Goal: Transaction & Acquisition: Purchase product/service

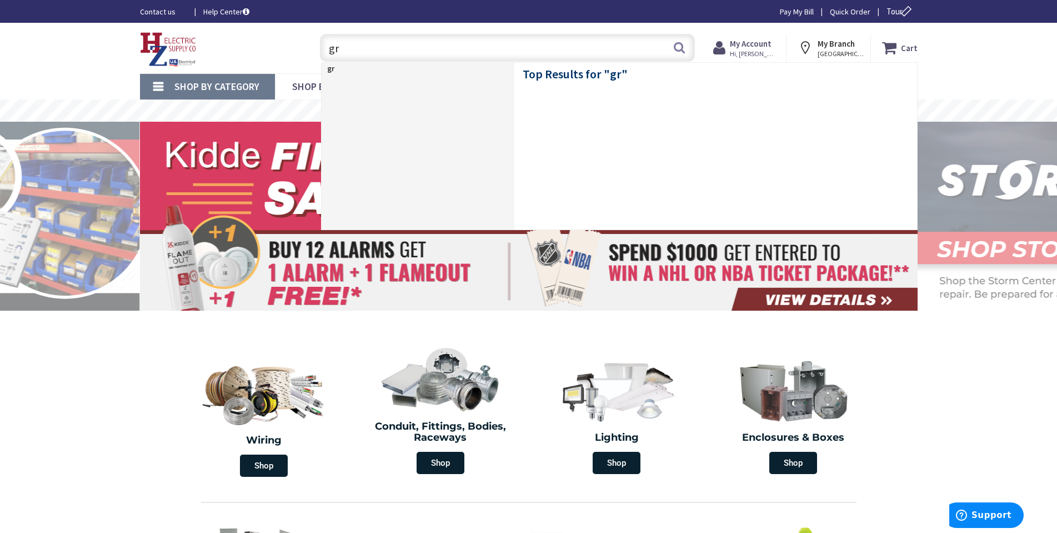
type input "grc"
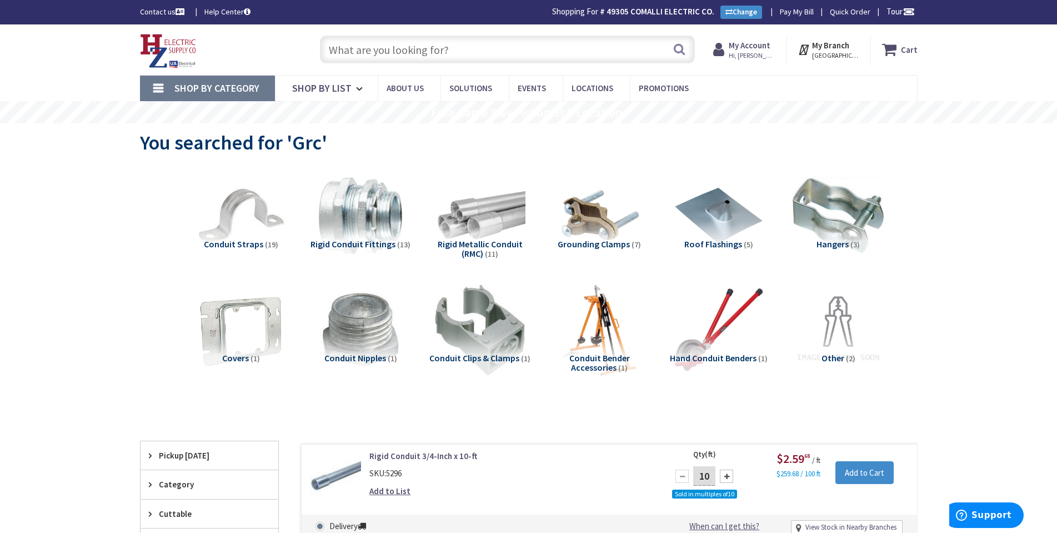
click at [378, 48] on input "text" at bounding box center [507, 50] width 375 height 28
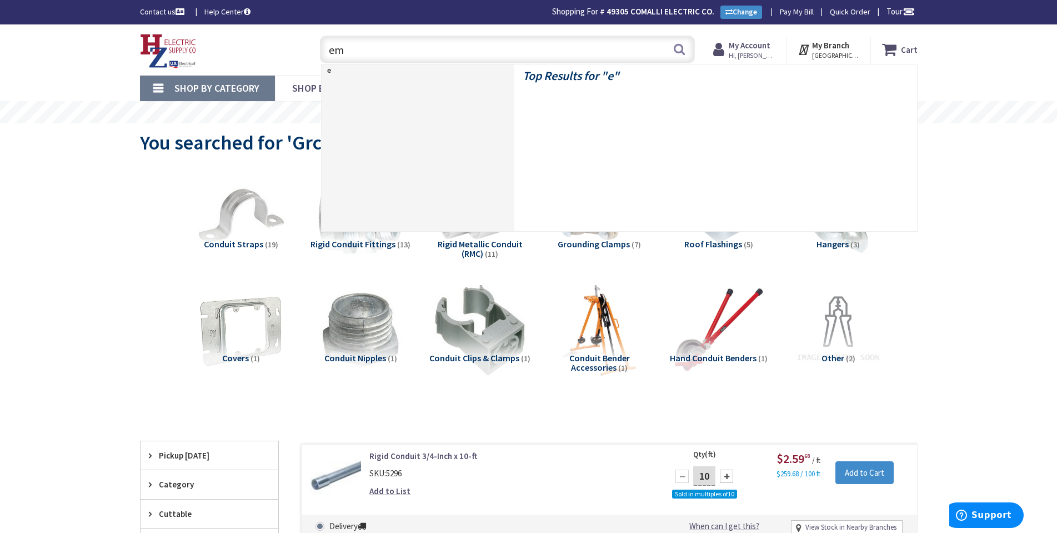
type input "emt"
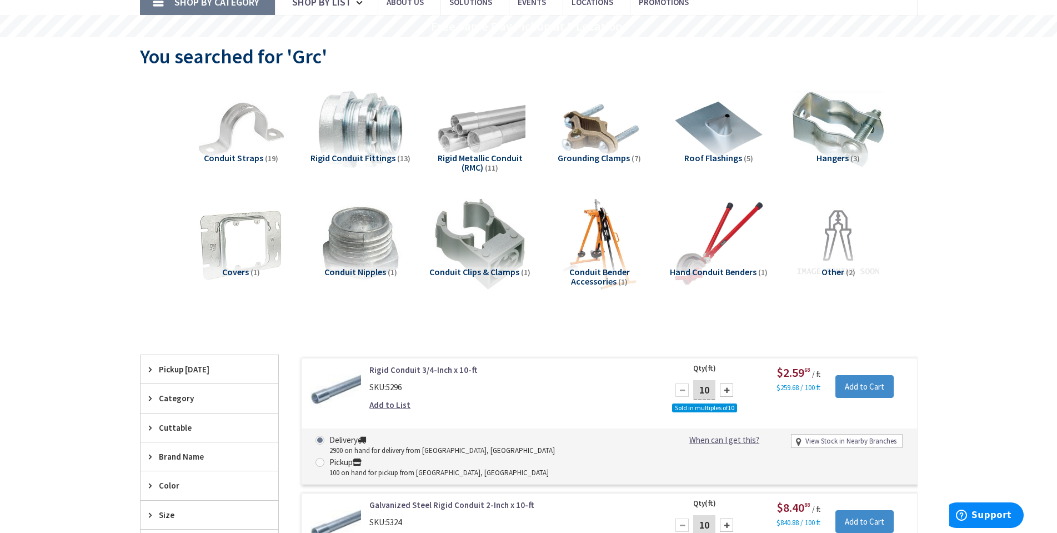
scroll to position [111, 0]
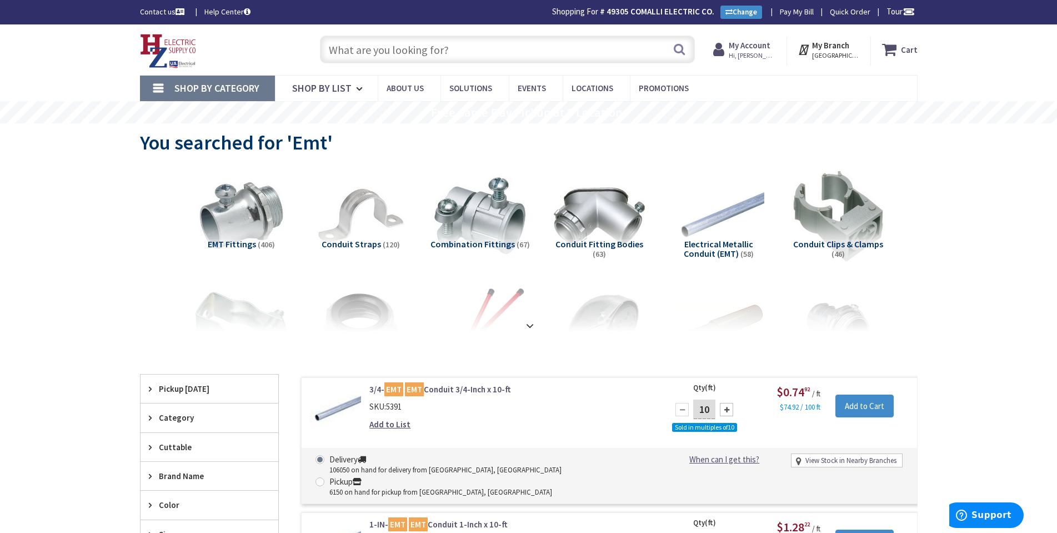
click at [402, 58] on input "text" at bounding box center [507, 50] width 375 height 28
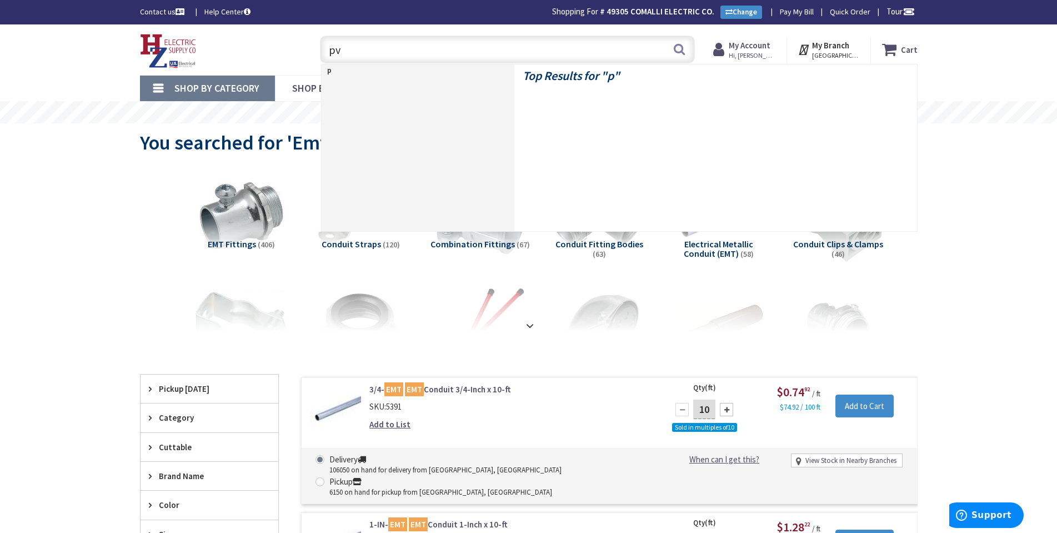
type input "pvc"
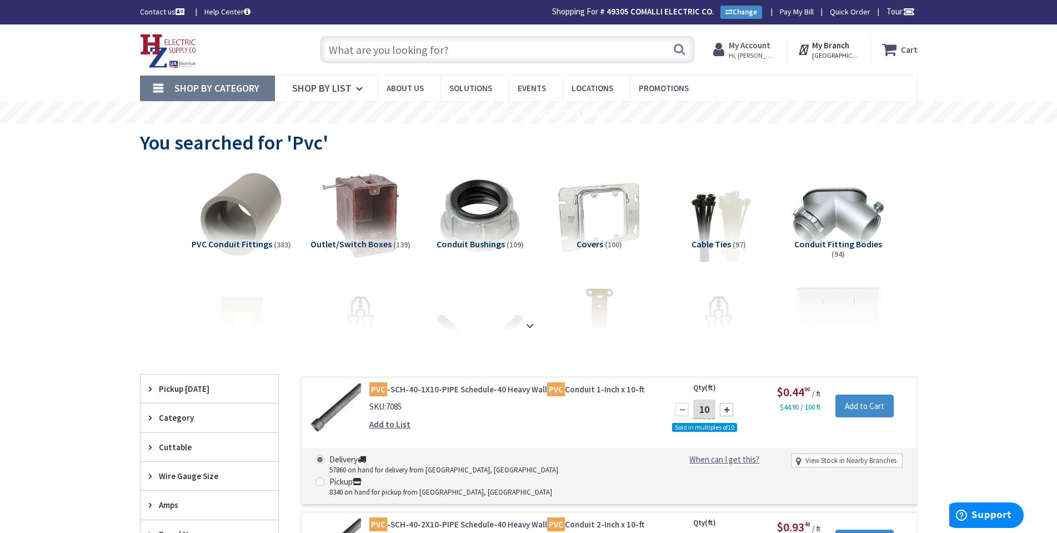
click at [353, 47] on input "text" at bounding box center [507, 50] width 375 height 28
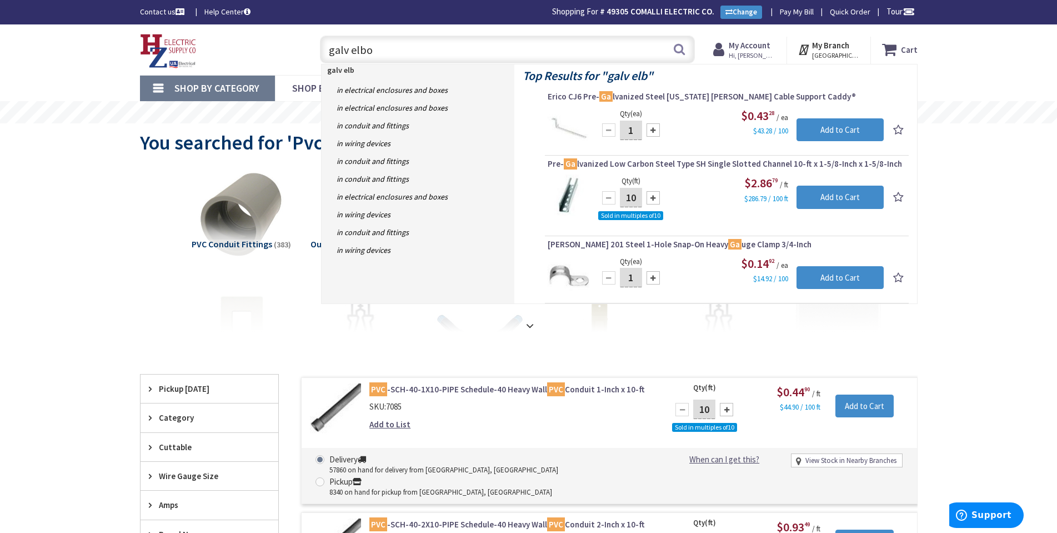
type input "galv elbow"
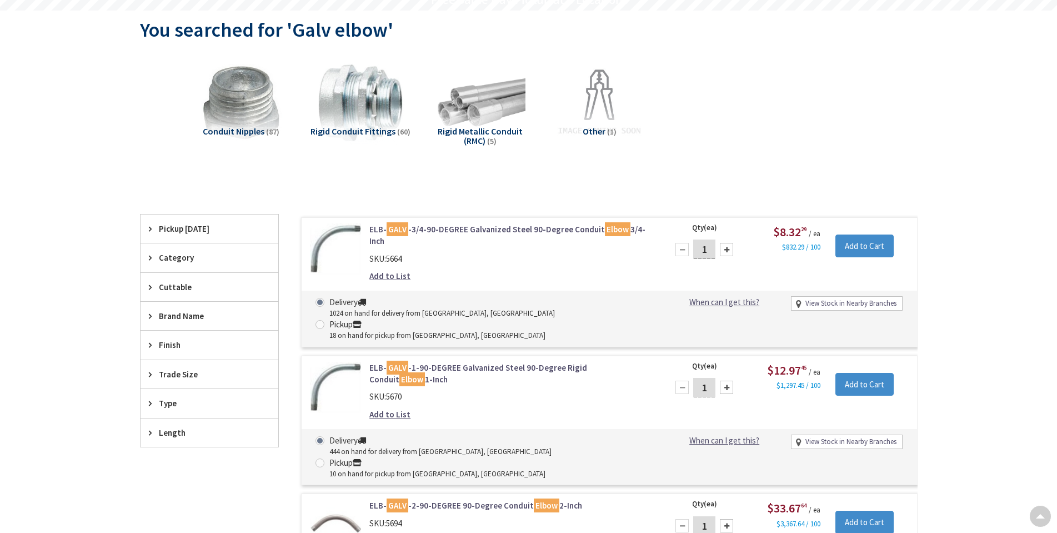
click at [161, 378] on span "Trade Size" at bounding box center [204, 374] width 91 height 12
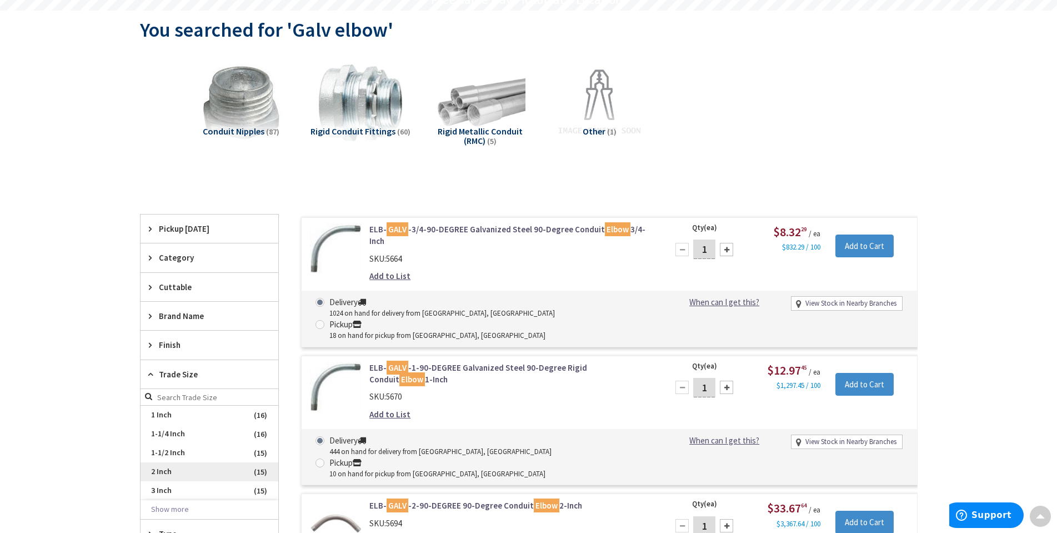
scroll to position [113, 0]
click at [154, 505] on button "Show more" at bounding box center [210, 509] width 138 height 19
click at [166, 468] on span "4 Inch" at bounding box center [210, 472] width 138 height 19
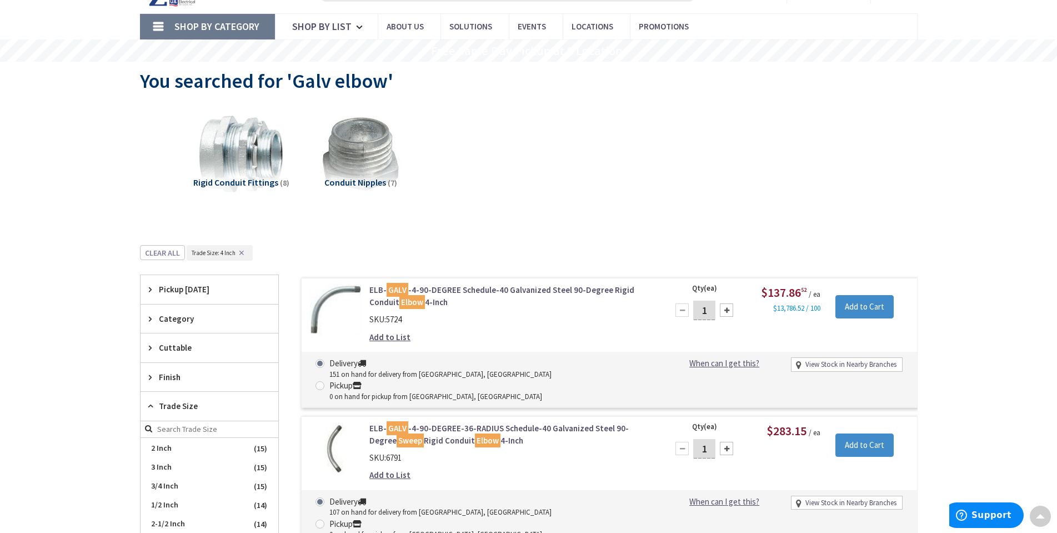
scroll to position [0, 0]
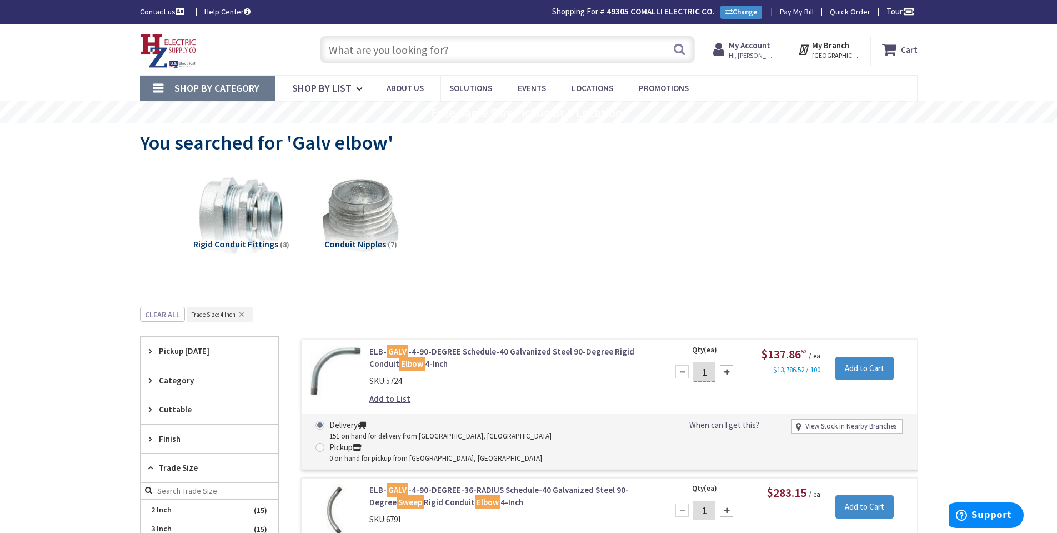
click at [367, 44] on input "text" at bounding box center [507, 50] width 375 height 28
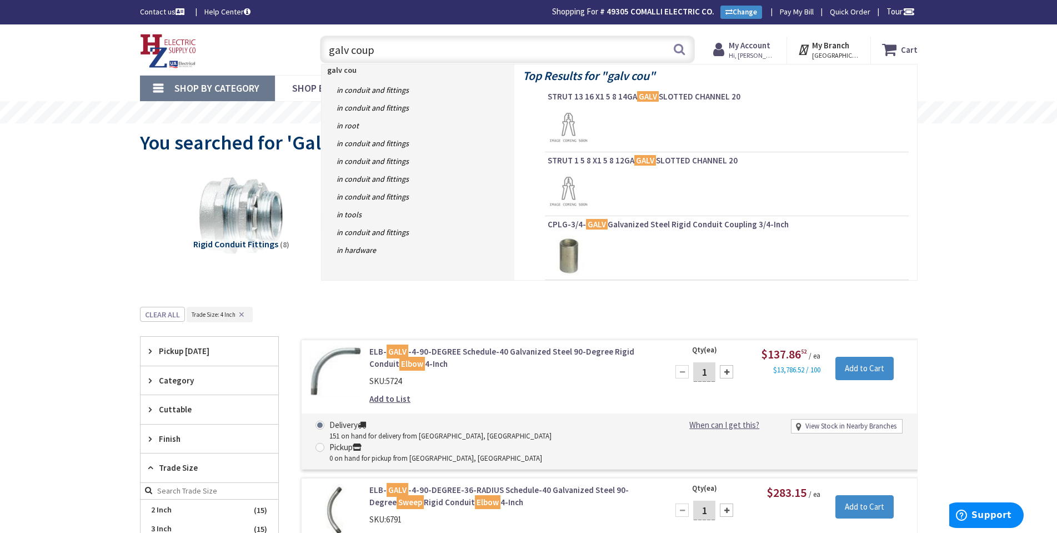
type input "galv coupl"
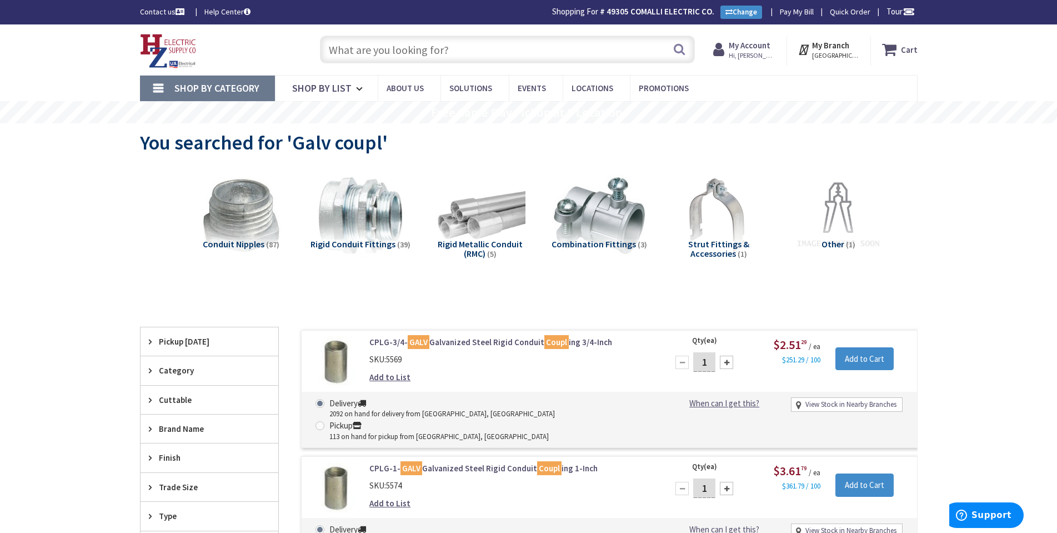
click at [432, 58] on input "text" at bounding box center [507, 50] width 375 height 28
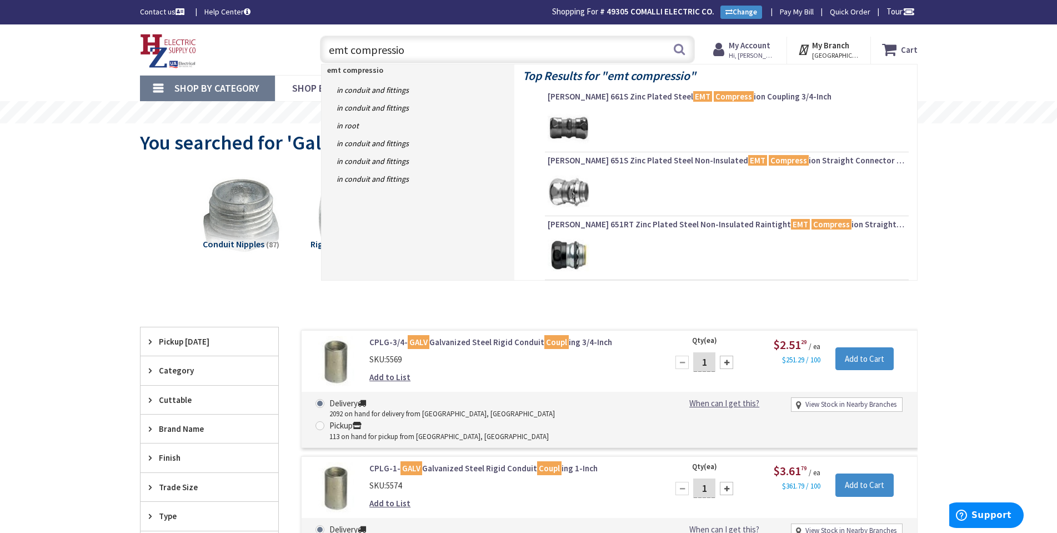
type input "emt compression"
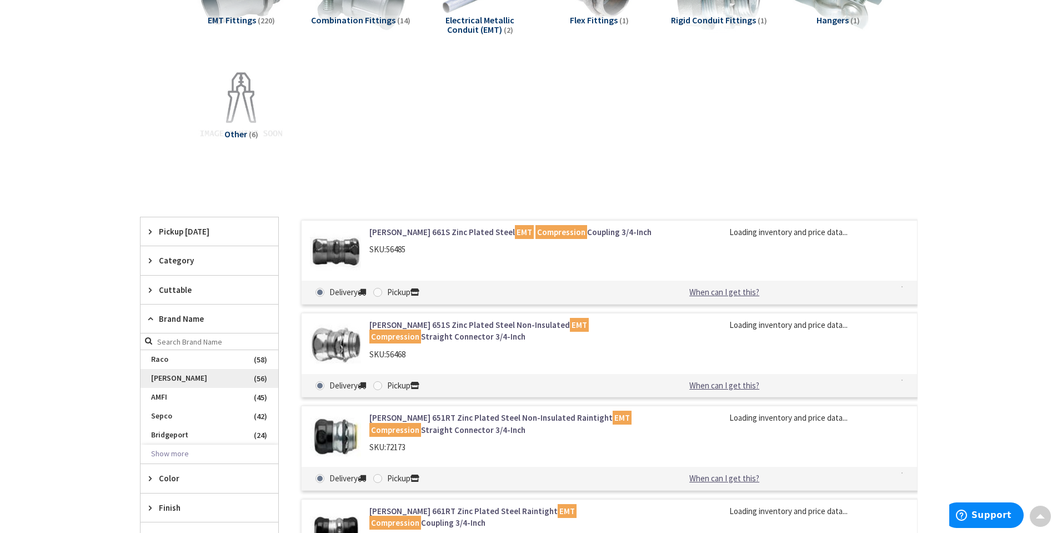
click at [170, 382] on span "[PERSON_NAME]" at bounding box center [210, 378] width 138 height 19
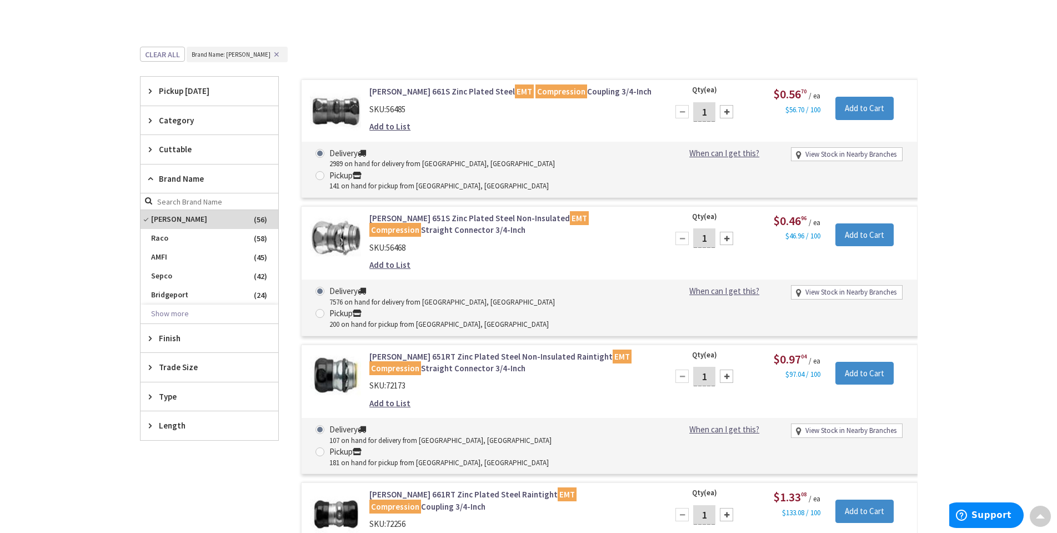
scroll to position [280, 0]
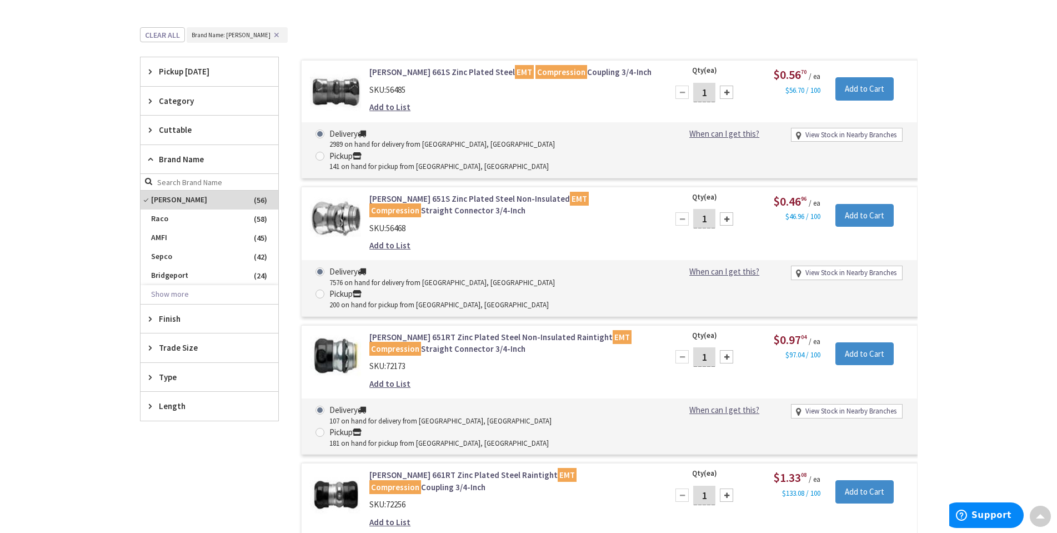
click at [181, 347] on span "Trade Size" at bounding box center [204, 348] width 91 height 12
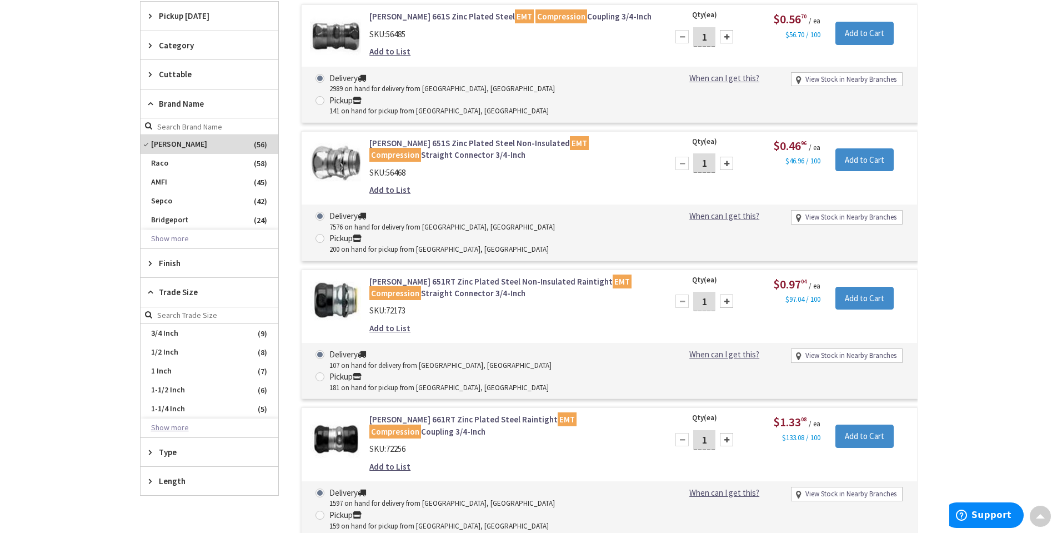
click at [164, 425] on button "Show more" at bounding box center [210, 427] width 138 height 19
click at [169, 453] on span "4 Inch" at bounding box center [210, 457] width 138 height 19
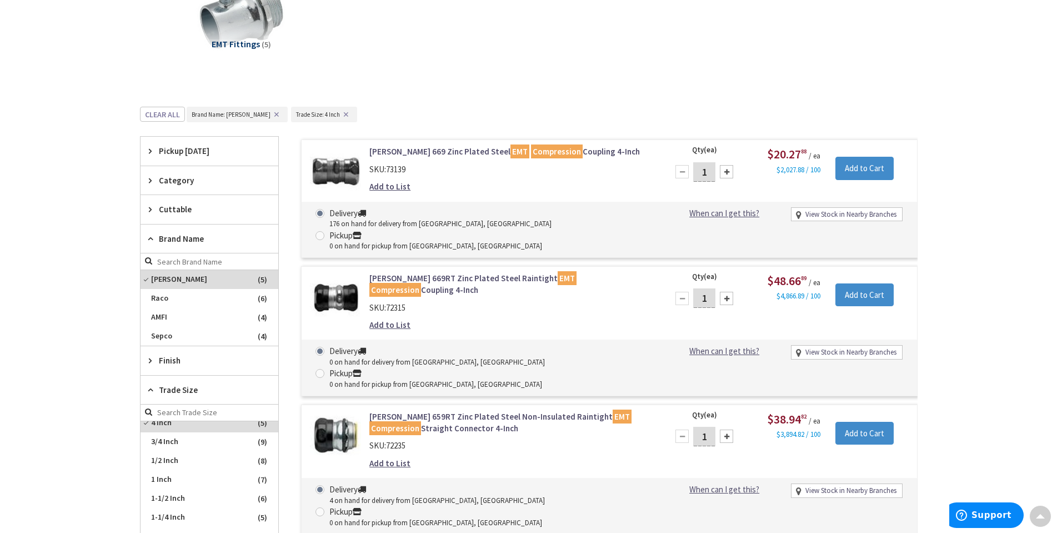
scroll to position [0, 0]
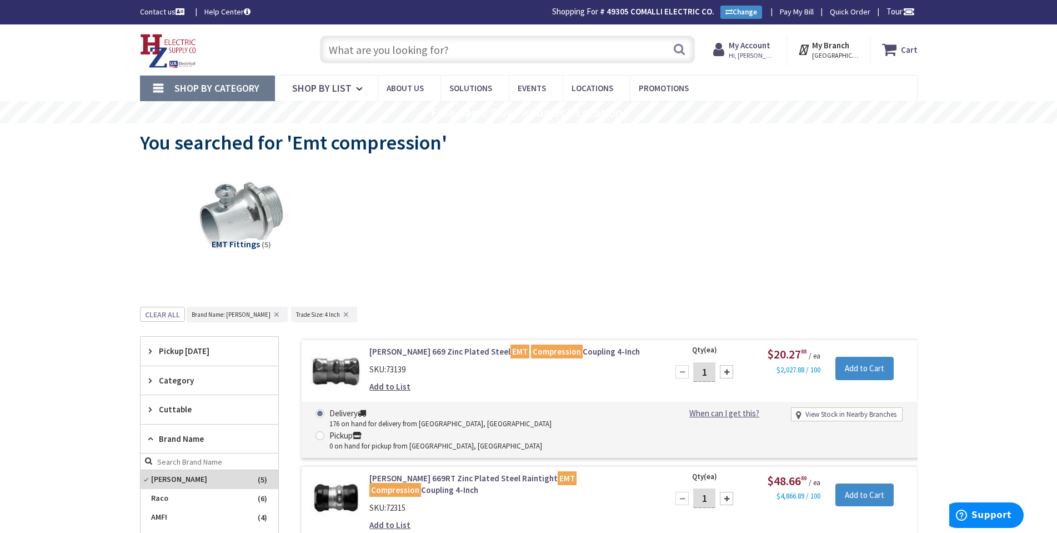
click at [217, 91] on span "Shop By Category" at bounding box center [216, 88] width 85 height 13
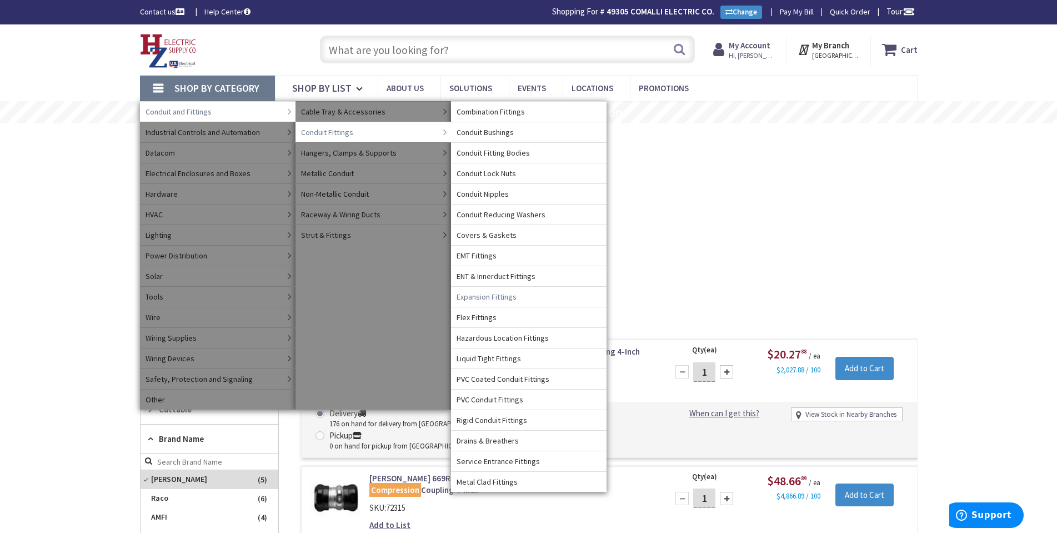
click at [490, 297] on span "Expansion Fittings" at bounding box center [487, 296] width 60 height 11
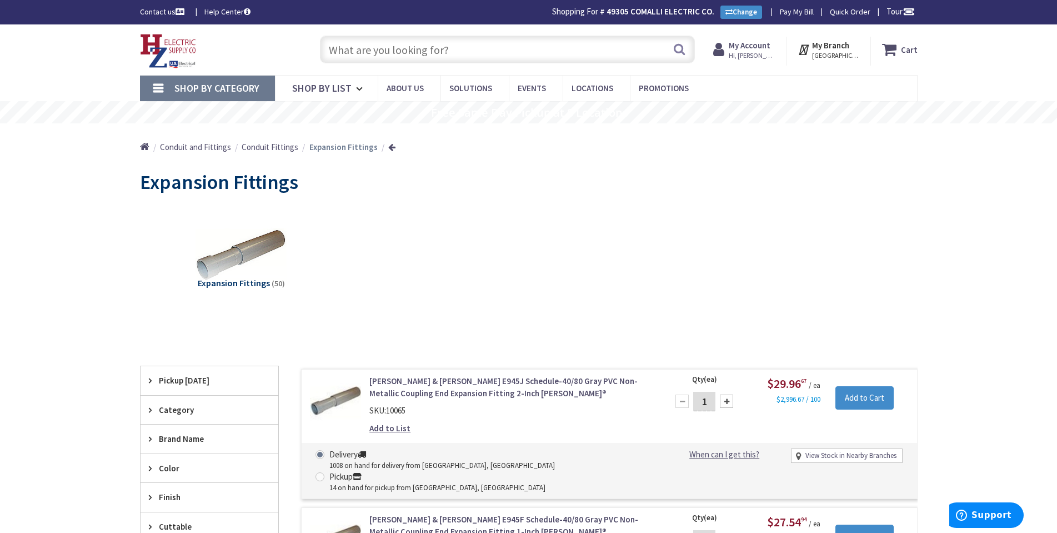
click at [184, 99] on link "Shop By Category" at bounding box center [207, 89] width 135 height 26
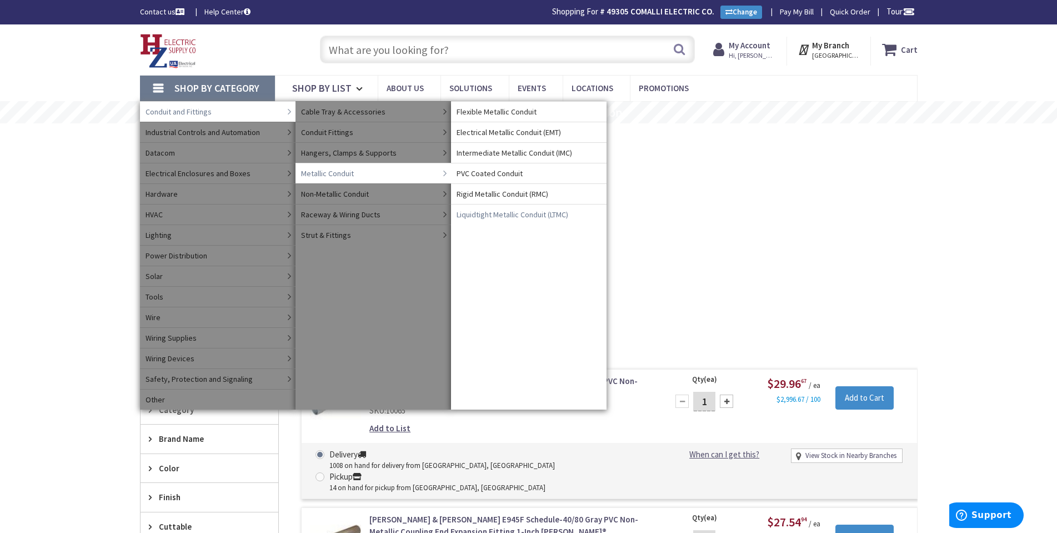
click at [531, 211] on span "Liquidtight Metallic Conduit (LTMC)" at bounding box center [513, 214] width 112 height 11
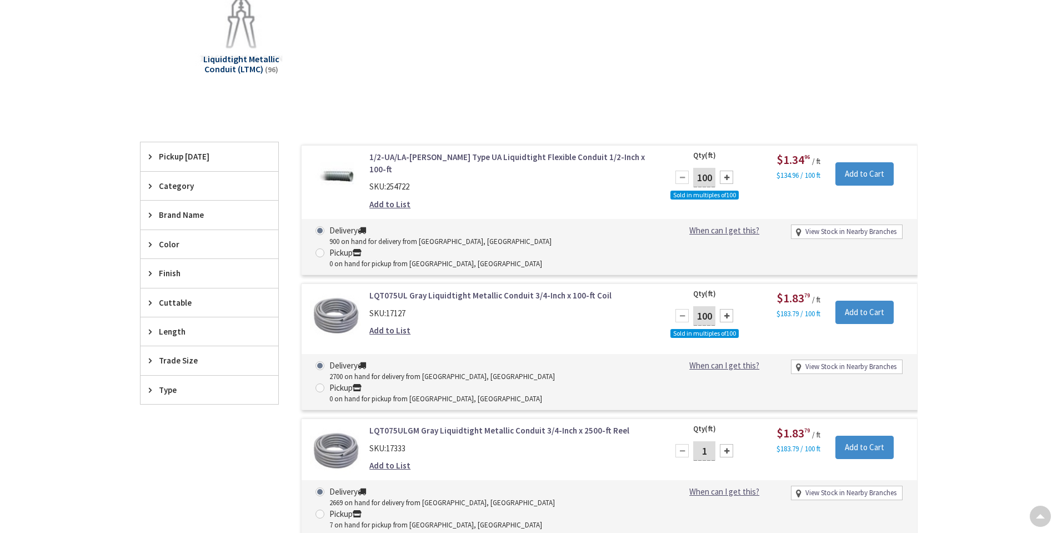
click at [169, 356] on span "Trade Size" at bounding box center [204, 361] width 91 height 12
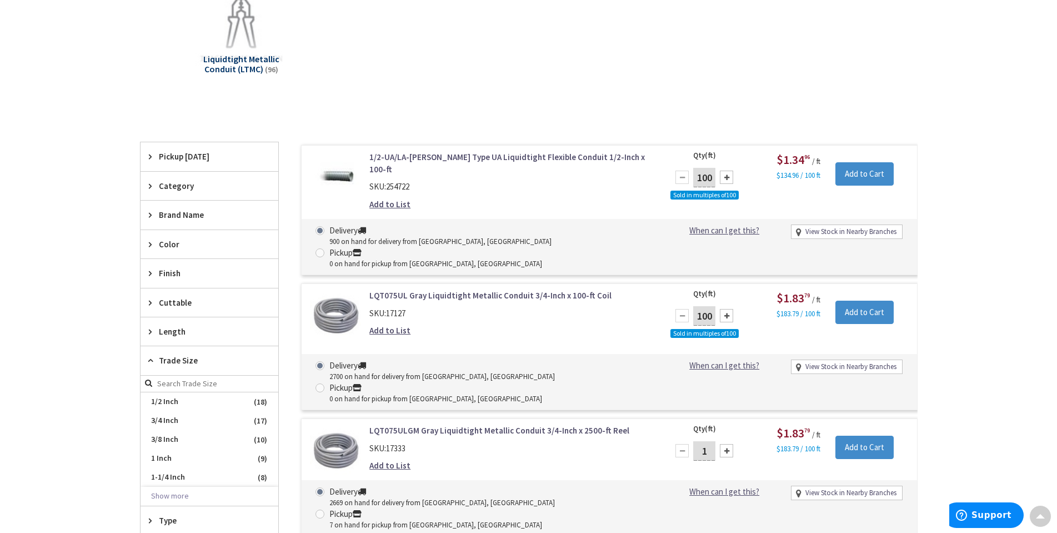
scroll to position [389, 0]
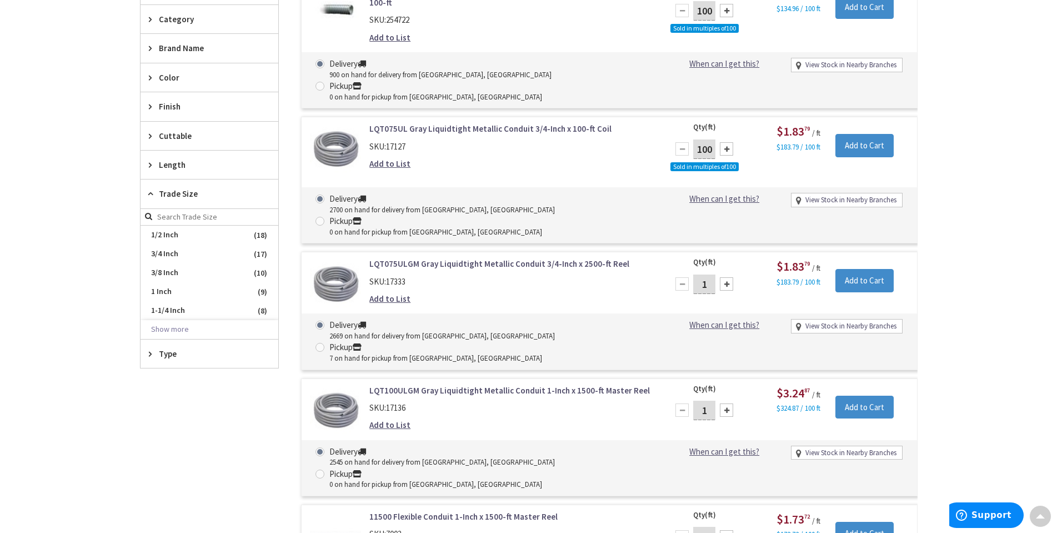
click at [173, 335] on button "Show more" at bounding box center [210, 329] width 138 height 19
click at [172, 345] on span "2-1/2 Inch" at bounding box center [210, 348] width 138 height 19
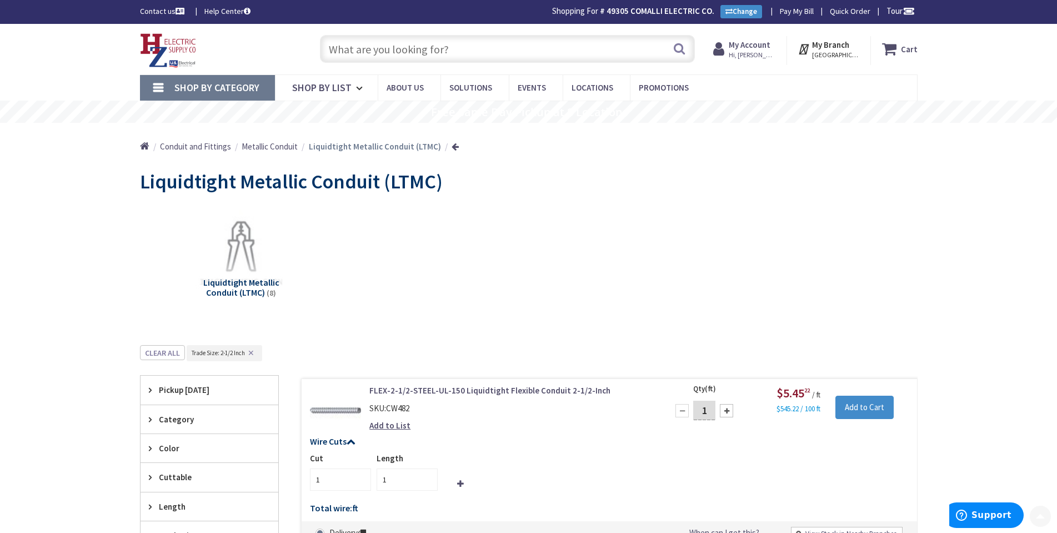
scroll to position [0, 0]
click at [222, 81] on link "Shop By Category" at bounding box center [207, 89] width 135 height 26
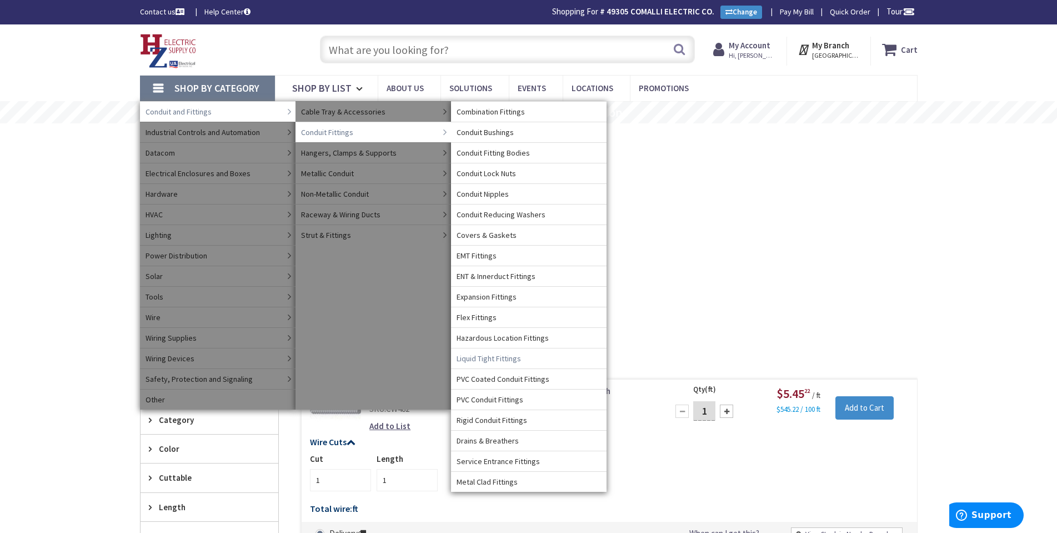
click at [486, 354] on span "Liquid Tight Fittings" at bounding box center [489, 358] width 64 height 11
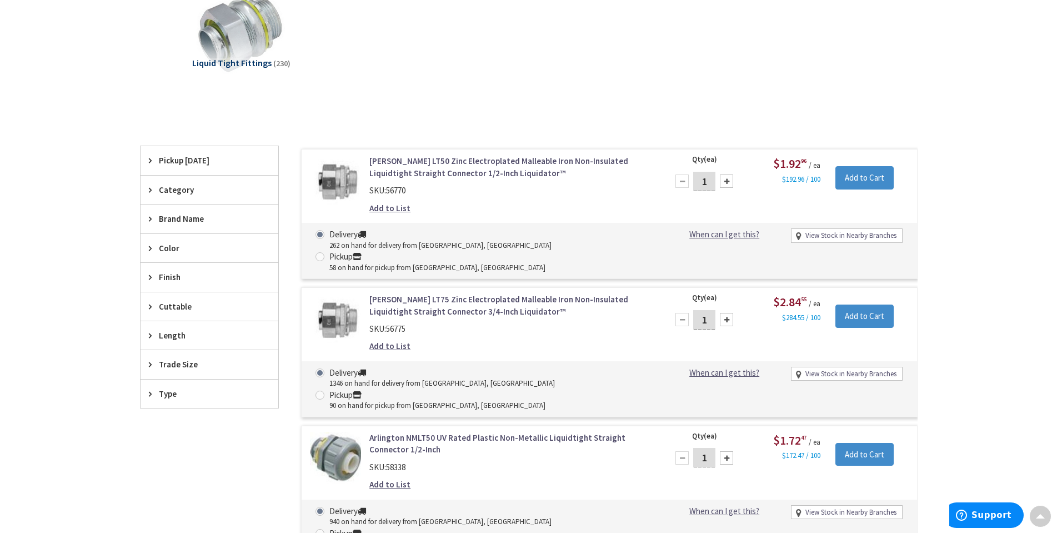
scroll to position [222, 0]
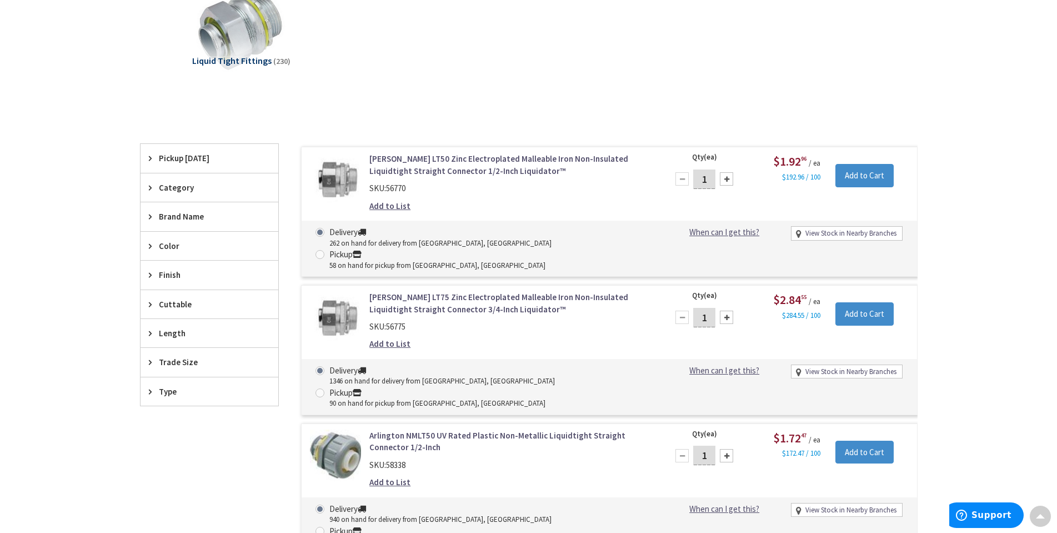
click at [194, 362] on span "Trade Size" at bounding box center [204, 362] width 91 height 12
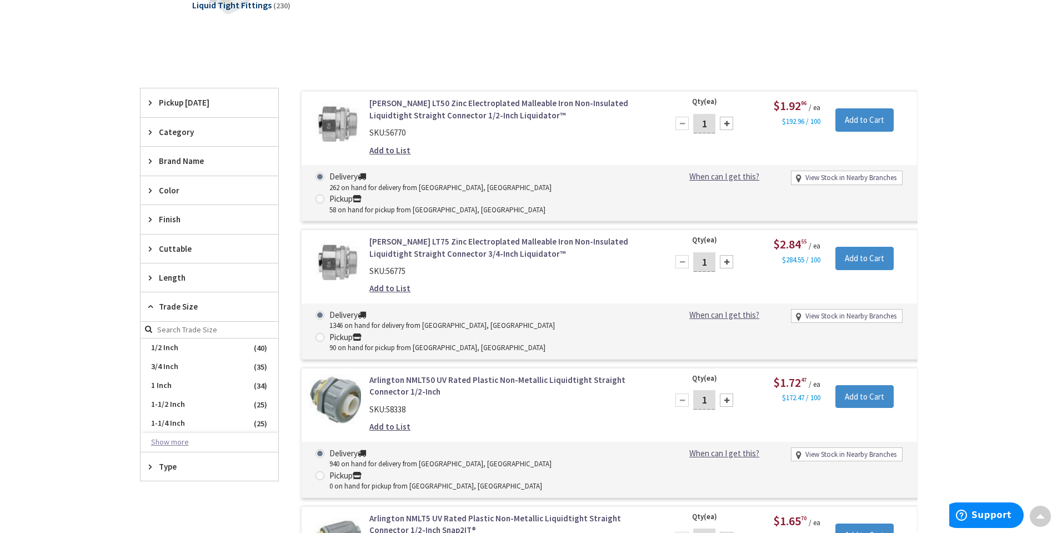
click at [172, 446] on button "Show more" at bounding box center [210, 442] width 138 height 19
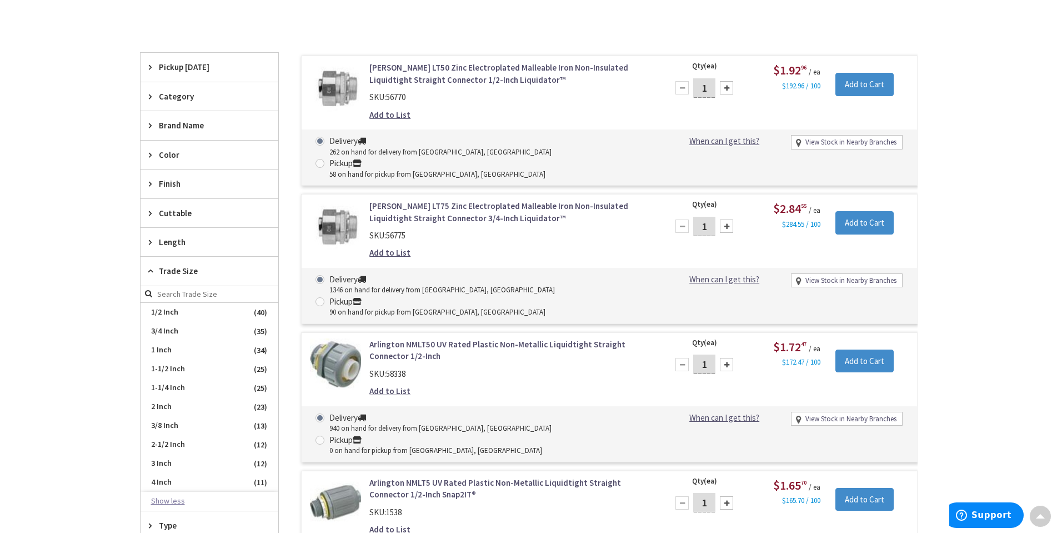
scroll to position [333, 0]
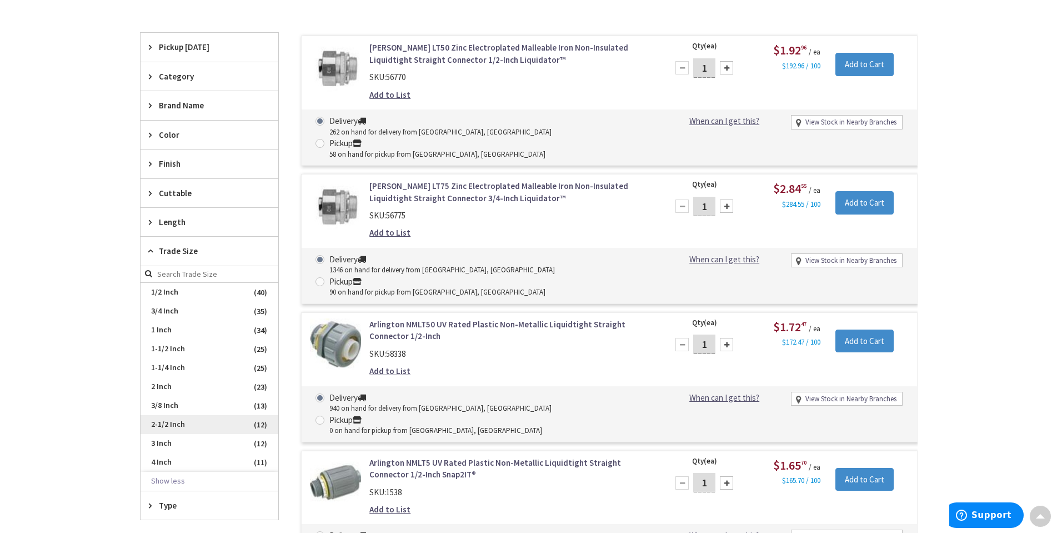
click at [177, 427] on span "2-1/2 Inch" at bounding box center [210, 424] width 138 height 19
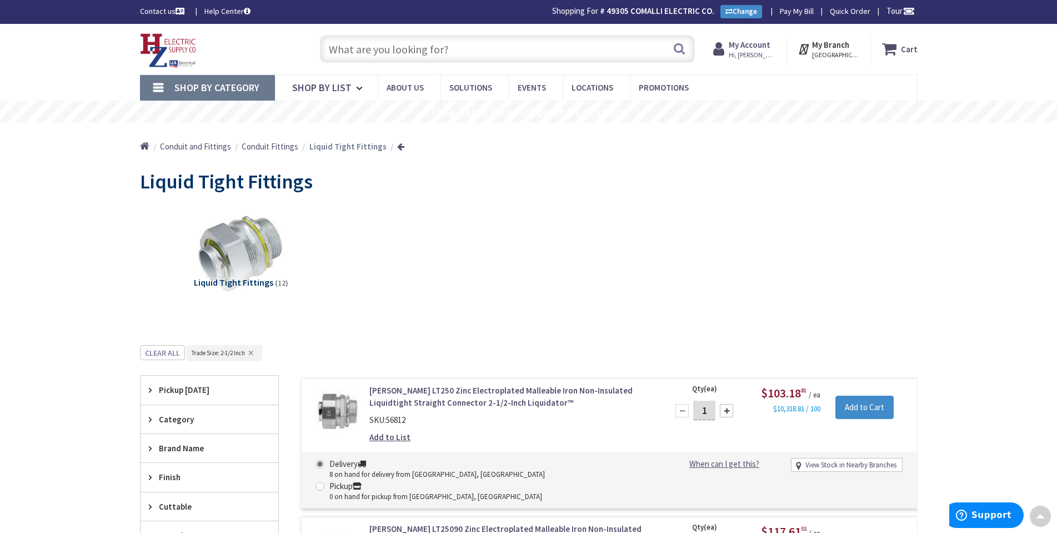
scroll to position [0, 0]
click at [381, 69] on div "Skip to Content Toggle Nav Search Cart My Cart Close" at bounding box center [529, 49] width 834 height 51
click at [381, 59] on input "text" at bounding box center [507, 50] width 375 height 28
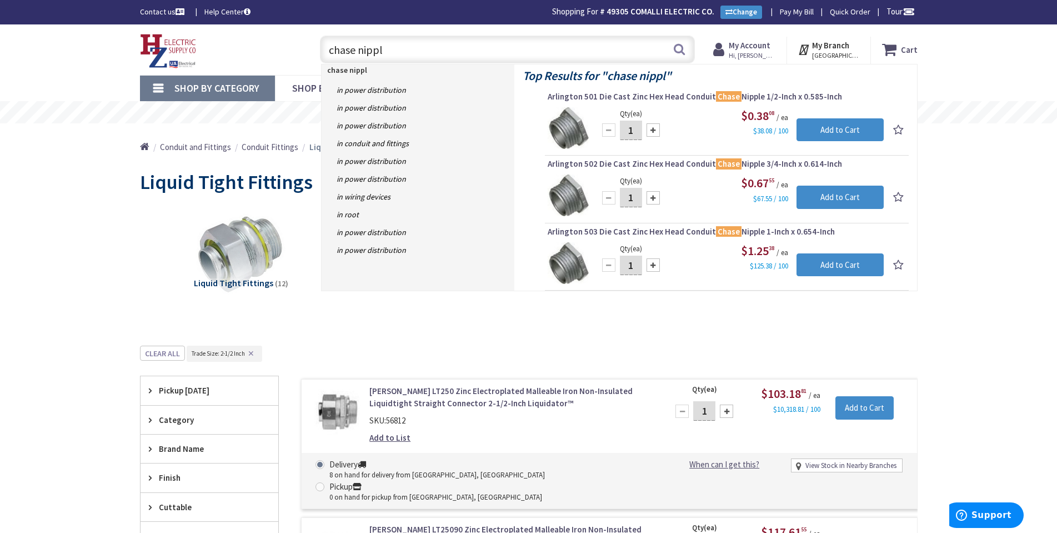
type input "chase nipple"
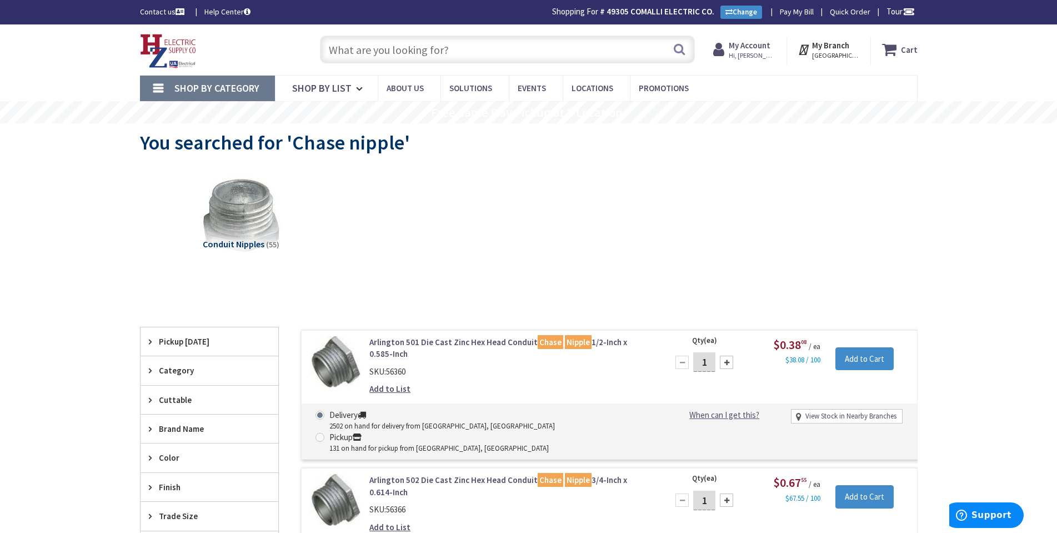
click at [328, 53] on input "text" at bounding box center [507, 50] width 375 height 28
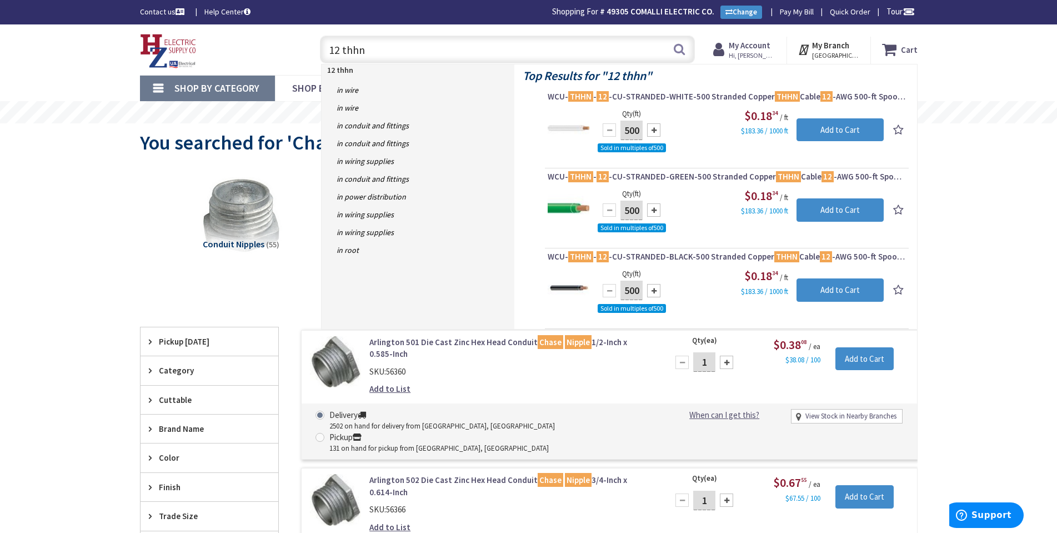
drag, startPoint x: 338, startPoint y: 46, endPoint x: 318, endPoint y: 47, distance: 20.0
click at [320, 47] on input "12 thhn" at bounding box center [507, 50] width 375 height 28
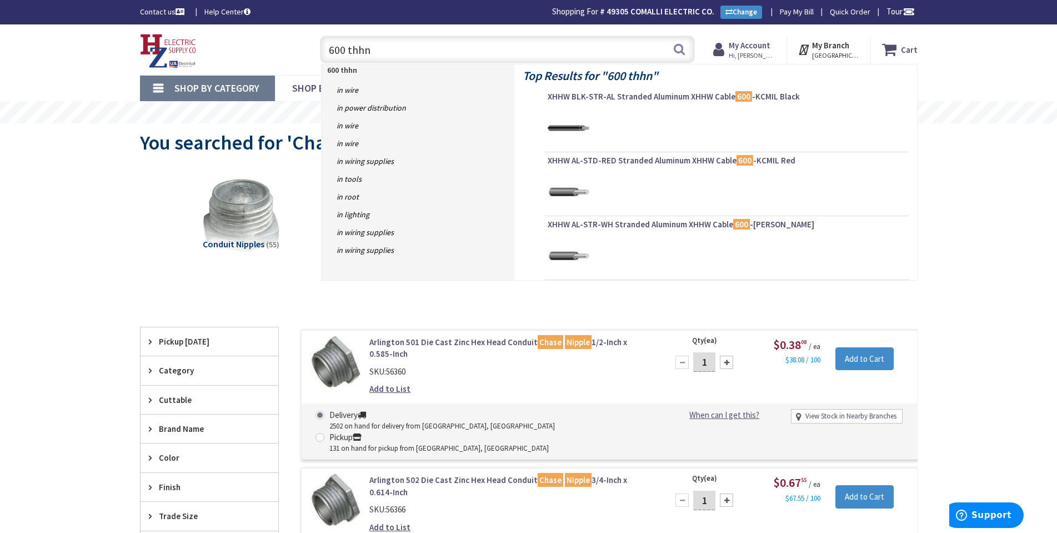
click at [392, 48] on input "600 thhn" at bounding box center [507, 50] width 375 height 28
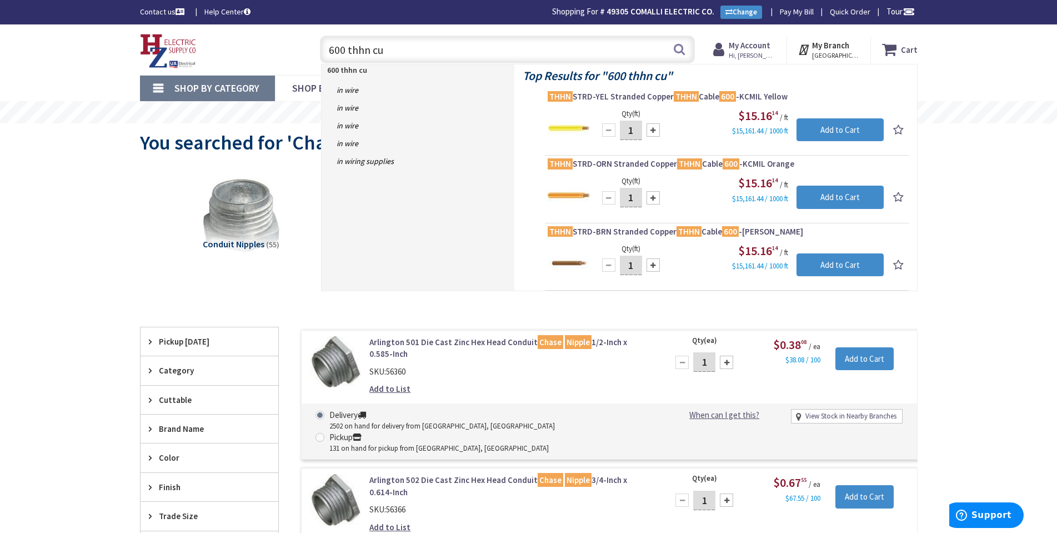
drag, startPoint x: 385, startPoint y: 57, endPoint x: 271, endPoint y: 47, distance: 114.4
click at [271, 47] on div "Toggle Nav 600 thhn cu 600 thhn cu Search Cart My Cart Close" at bounding box center [529, 49] width 795 height 37
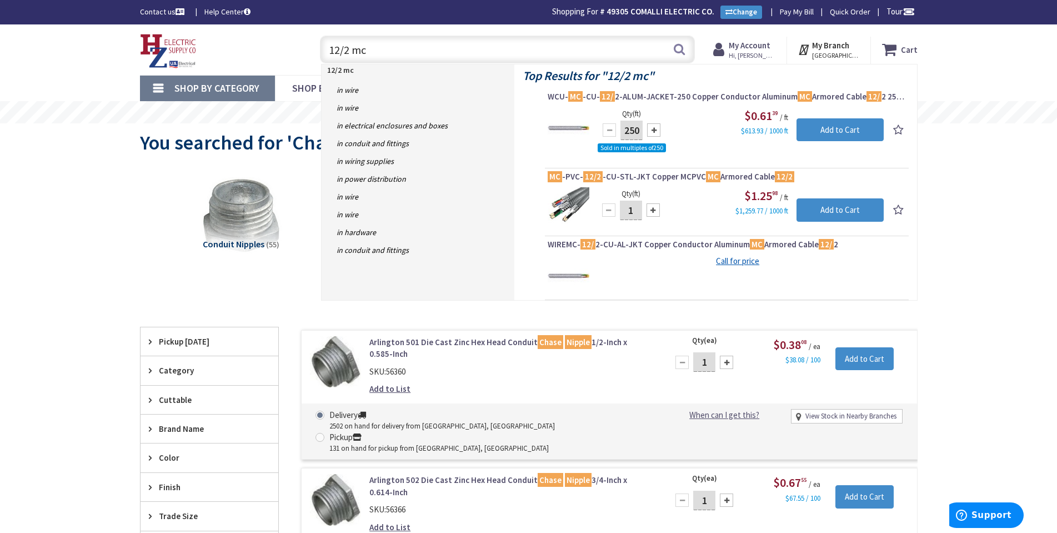
drag, startPoint x: 340, startPoint y: 51, endPoint x: 265, endPoint y: 54, distance: 75.1
click at [265, 54] on div "Toggle Nav 12/2 mc 12/2 mc Search Cart My Cart Close" at bounding box center [529, 49] width 795 height 37
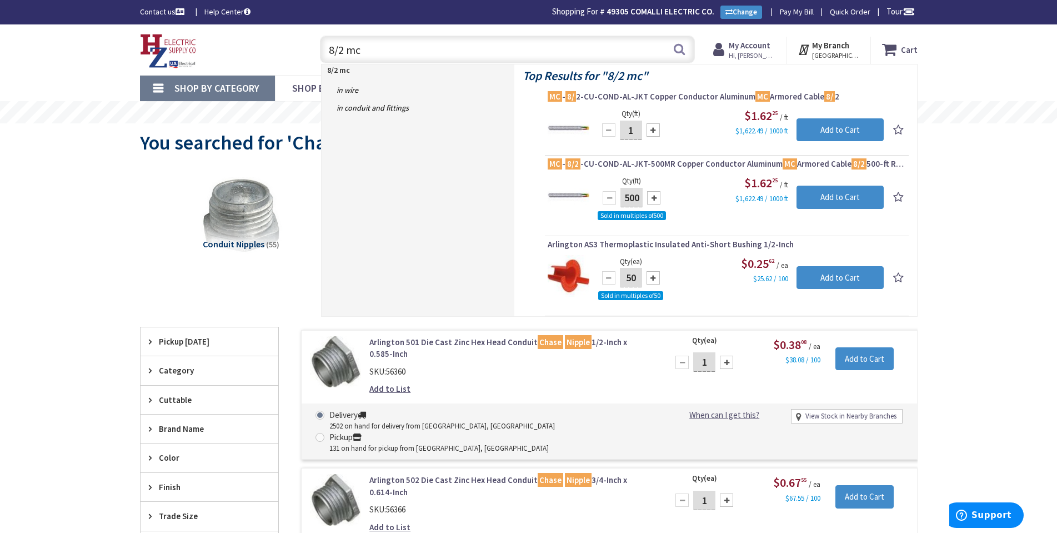
drag, startPoint x: 370, startPoint y: 54, endPoint x: 144, endPoint y: 67, distance: 225.4
click at [144, 67] on div "Toggle Nav 8/2 mc 8/2 mc Search Cart My Cart Close" at bounding box center [529, 49] width 795 height 37
type input "mc feeder cable"
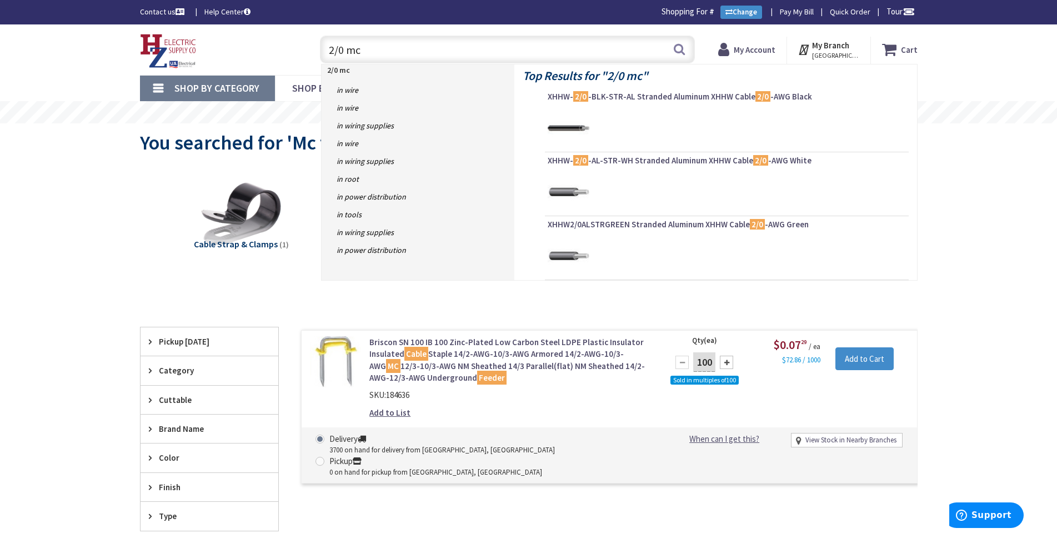
type input "2/0 mc"
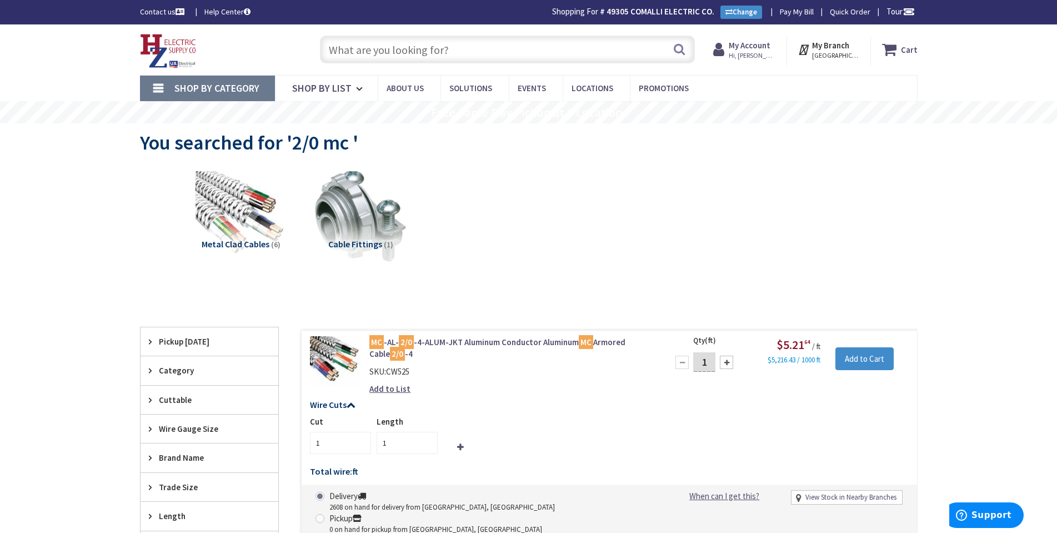
click at [353, 63] on input "text" at bounding box center [507, 50] width 375 height 28
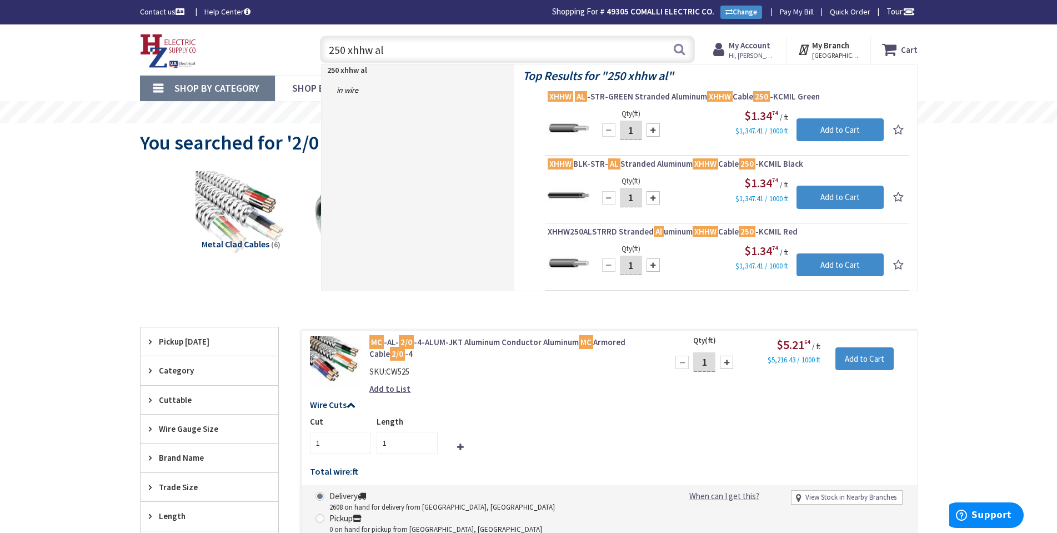
drag, startPoint x: 343, startPoint y: 54, endPoint x: 297, endPoint y: 52, distance: 46.2
click at [297, 53] on div "Toggle Nav 250 xhhw al 250 xhhw al Search Cart My Cart Close" at bounding box center [529, 49] width 795 height 37
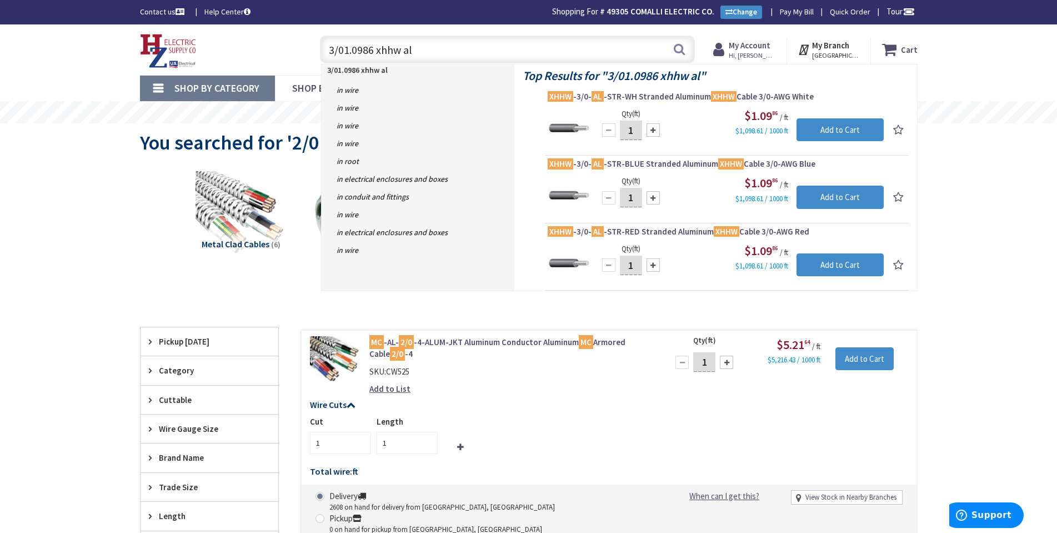
drag, startPoint x: 374, startPoint y: 49, endPoint x: 373, endPoint y: 71, distance: 21.7
click at [374, 49] on input "3/01.0986 xhhw al" at bounding box center [507, 50] width 375 height 28
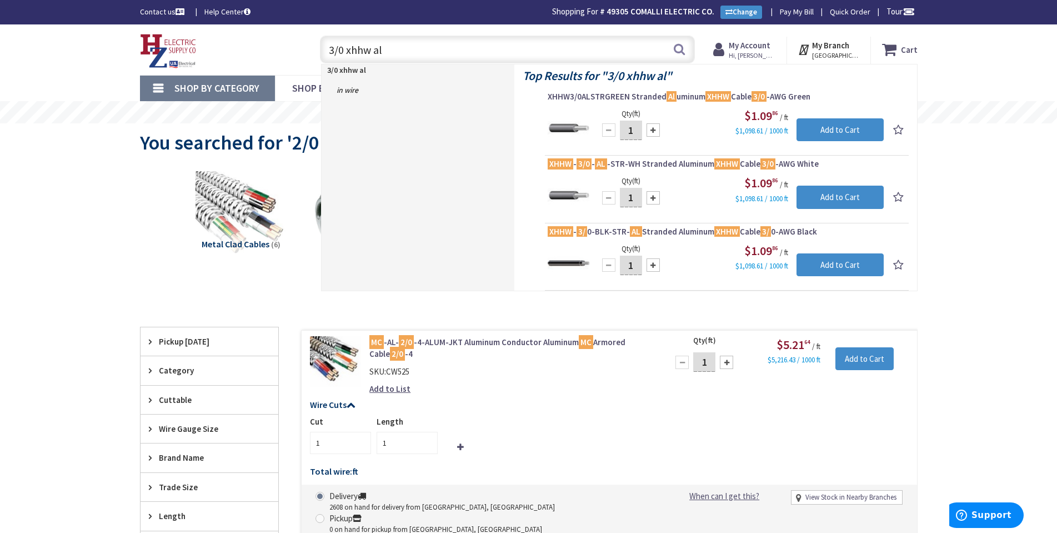
click at [333, 48] on input "3/0 xhhw al" at bounding box center [507, 50] width 375 height 28
drag, startPoint x: 343, startPoint y: 51, endPoint x: 329, endPoint y: 54, distance: 14.2
click at [329, 54] on input "2/0 xhhw al" at bounding box center [507, 50] width 375 height 28
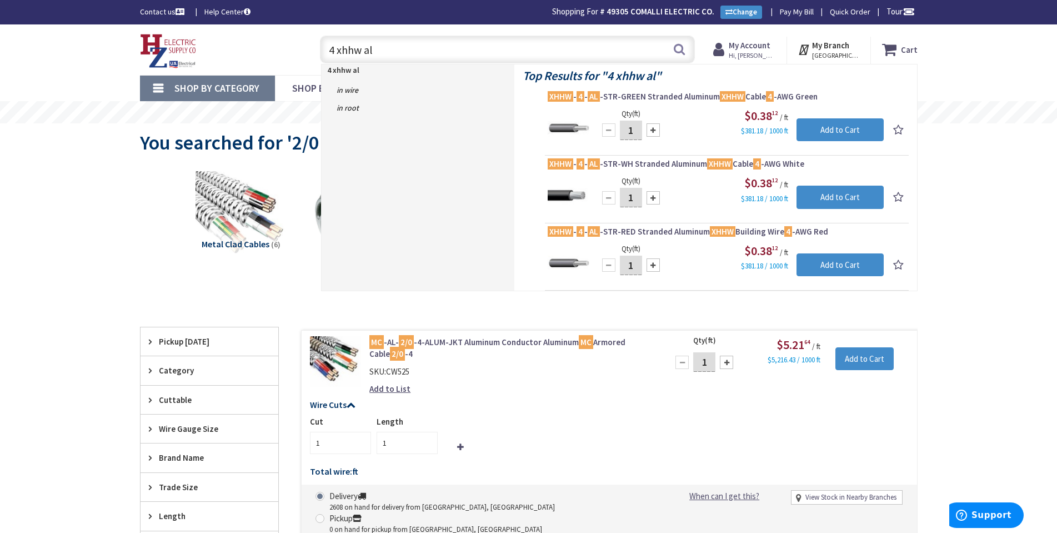
drag, startPoint x: 333, startPoint y: 47, endPoint x: 312, endPoint y: 47, distance: 21.1
click at [312, 47] on div "4 xhhw al 4 xhhw al Search" at bounding box center [504, 49] width 397 height 36
drag, startPoint x: 338, startPoint y: 49, endPoint x: 486, endPoint y: 47, distance: 148.4
click at [486, 47] on input "6 xhhw al" at bounding box center [507, 50] width 375 height 28
type input "6 compression lug"
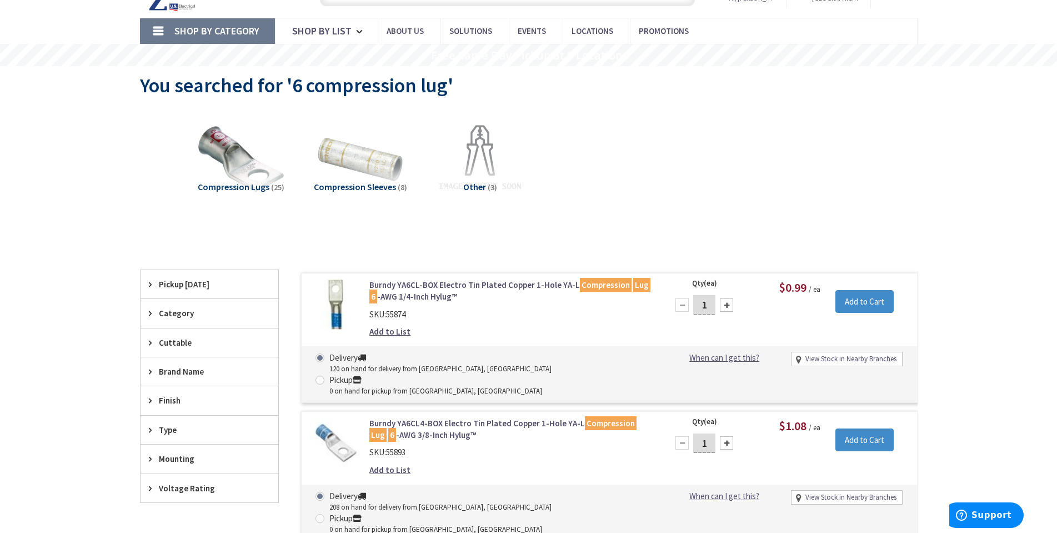
scroll to position [57, 0]
